Goal: Information Seeking & Learning: Understand process/instructions

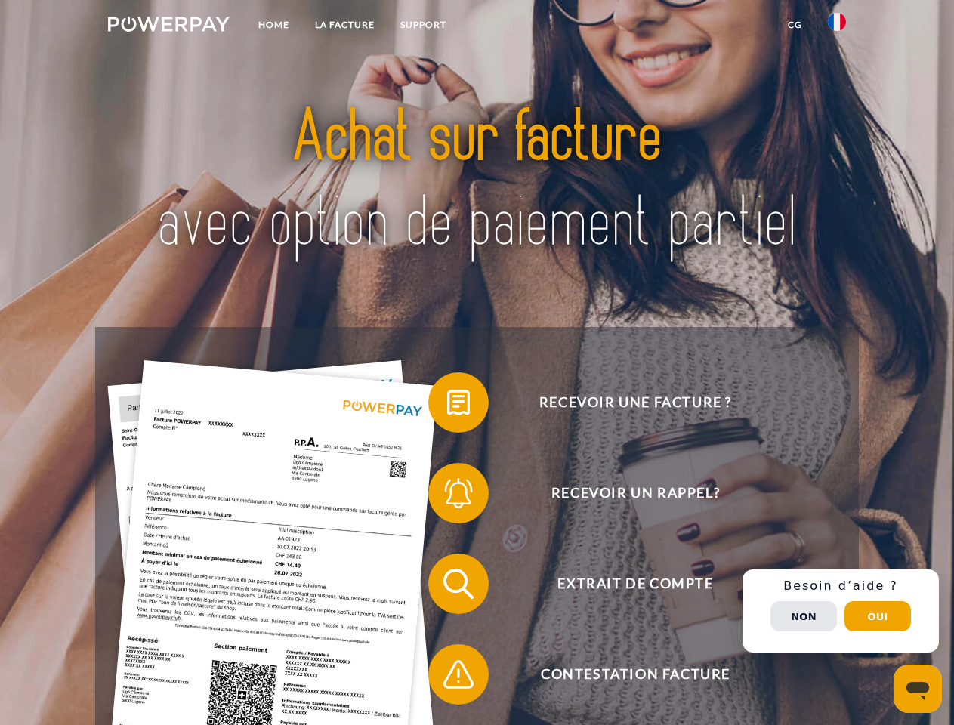
click at [169, 26] on img at bounding box center [169, 24] width 122 height 15
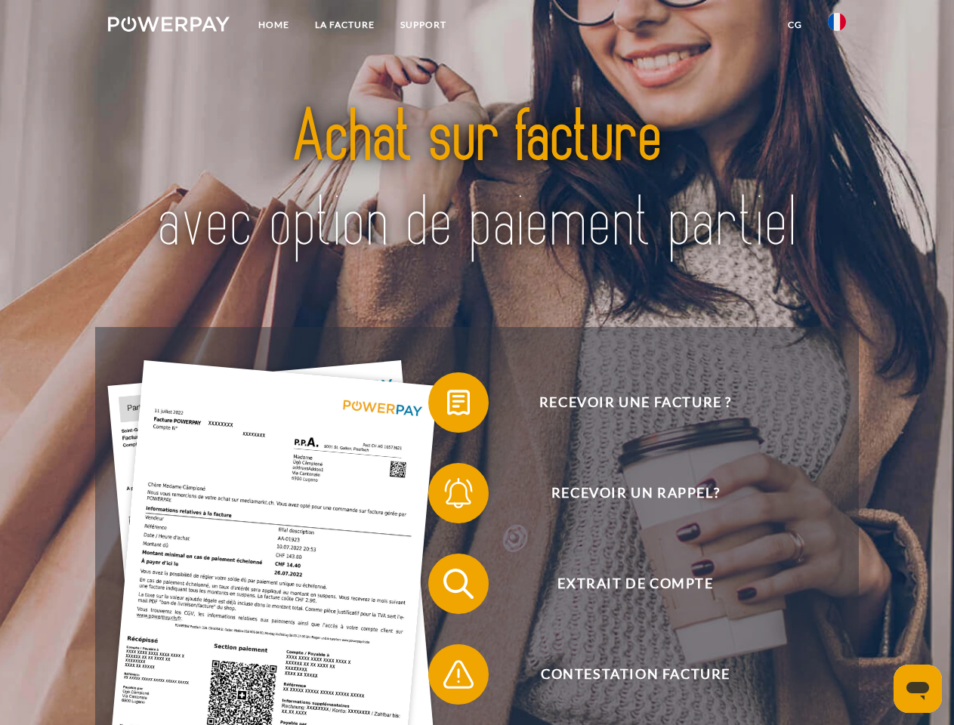
click at [837, 26] on img at bounding box center [837, 22] width 18 height 18
click at [795, 25] on link "CG" at bounding box center [795, 24] width 40 height 27
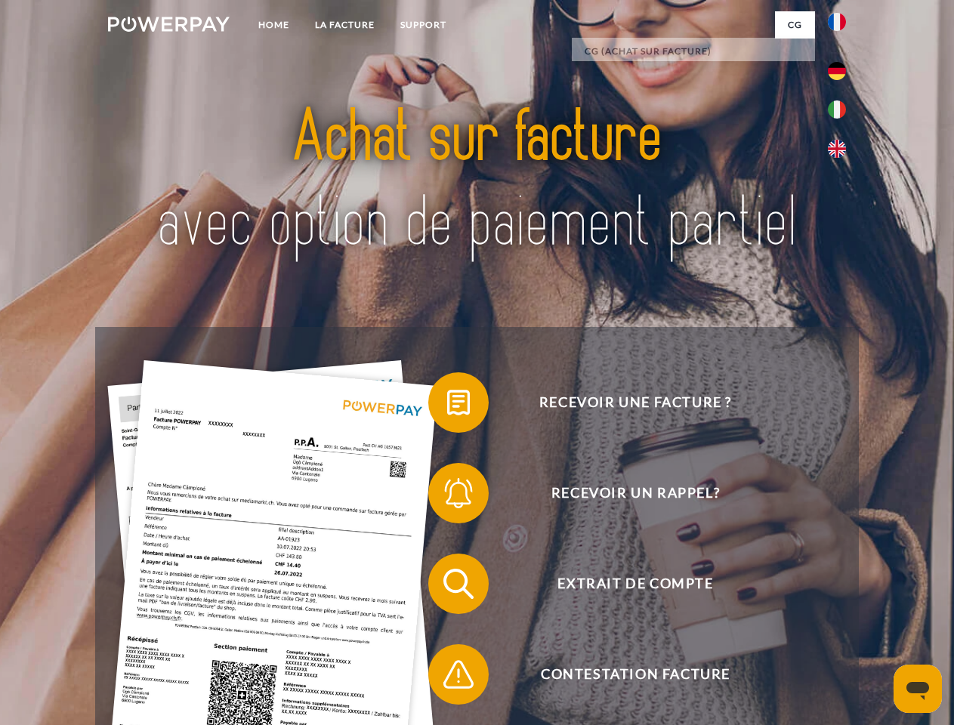
click at [447, 406] on span at bounding box center [436, 403] width 76 height 76
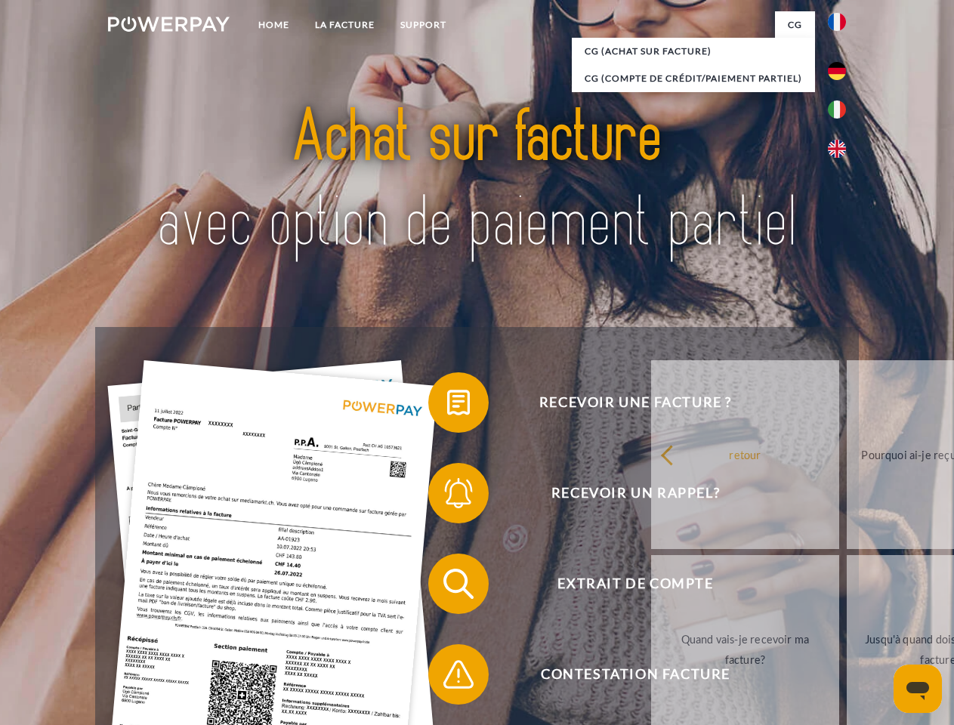
click at [447, 496] on div "Recevoir une facture ? Recevoir un rappel? Extrait de compte retour" at bounding box center [476, 629] width 763 height 604
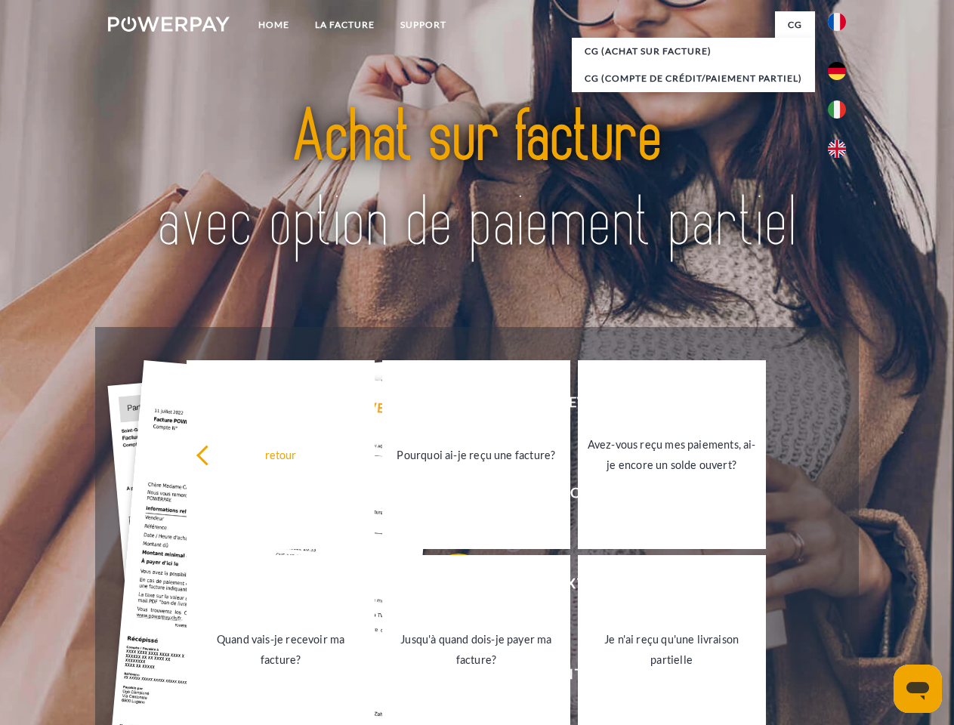
click at [447, 587] on link "Jusqu'à quand dois-je payer ma facture?" at bounding box center [476, 649] width 188 height 189
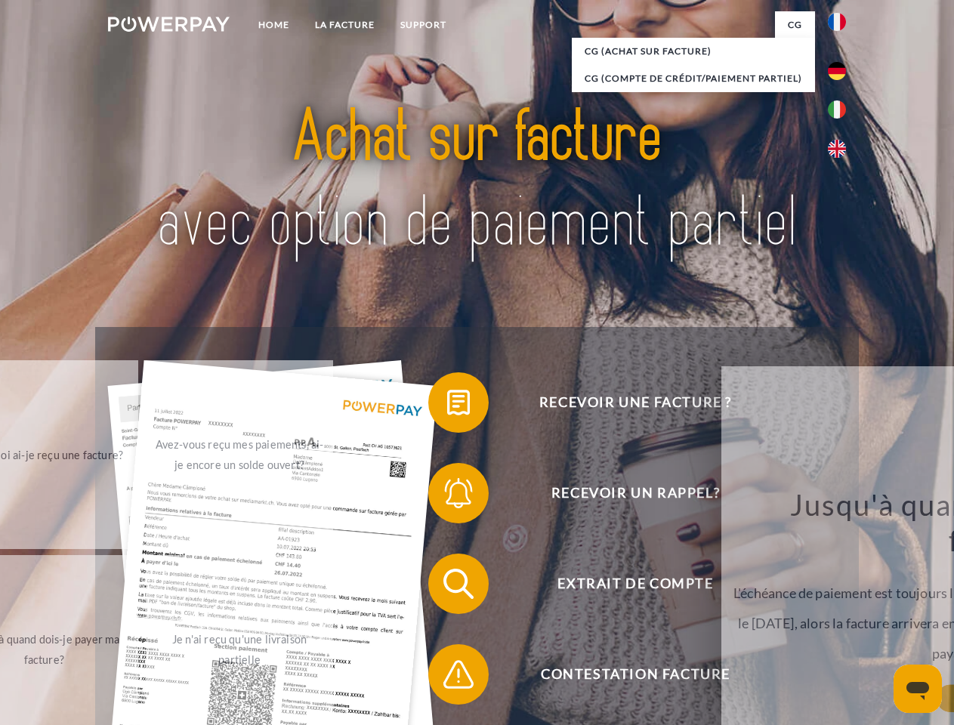
click at [447, 678] on span at bounding box center [436, 675] width 76 height 76
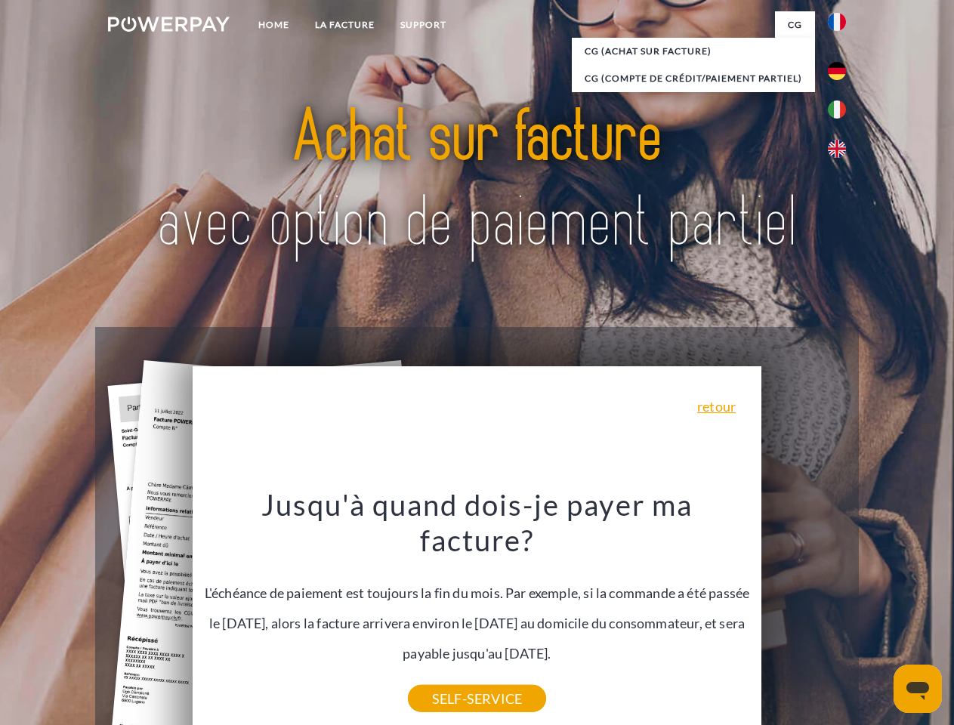
click at [841, 611] on div "Recevoir une facture ? Recevoir un rappel? Extrait de compte retour" at bounding box center [476, 629] width 763 height 604
click at [804, 614] on span "Extrait de compte" at bounding box center [635, 584] width 370 height 60
click at [878, 617] on header "Home LA FACTURE Support" at bounding box center [477, 522] width 954 height 1044
